Goal: Task Accomplishment & Management: Manage account settings

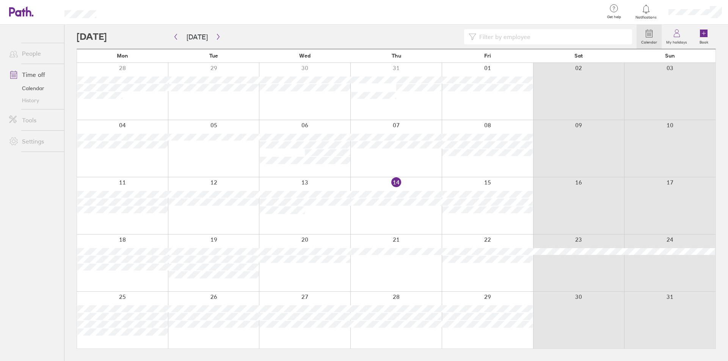
drag, startPoint x: 208, startPoint y: 287, endPoint x: 231, endPoint y: 361, distance: 77.1
click at [222, 333] on div "Mon Tue Wed Thu Fri Sat Sun 28 29 30 31 01 02 03 04 05 06 07 08 09 10 11 12 13 …" at bounding box center [396, 199] width 639 height 300
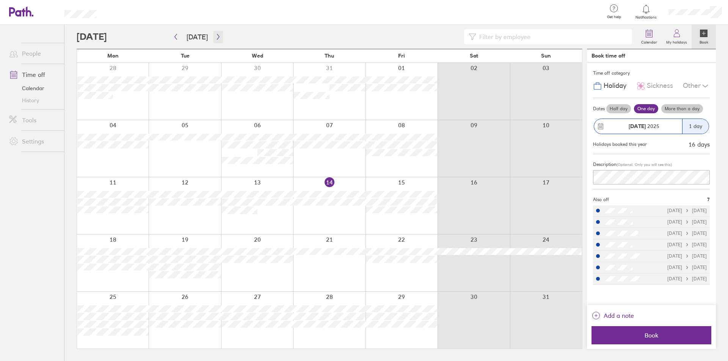
click at [215, 38] on icon "button" at bounding box center [218, 37] width 6 height 6
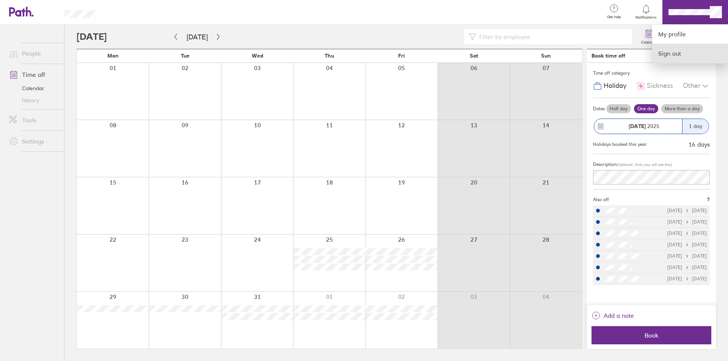
click at [584, 51] on link "Sign out" at bounding box center [690, 53] width 76 height 19
